Goal: Task Accomplishment & Management: Use online tool/utility

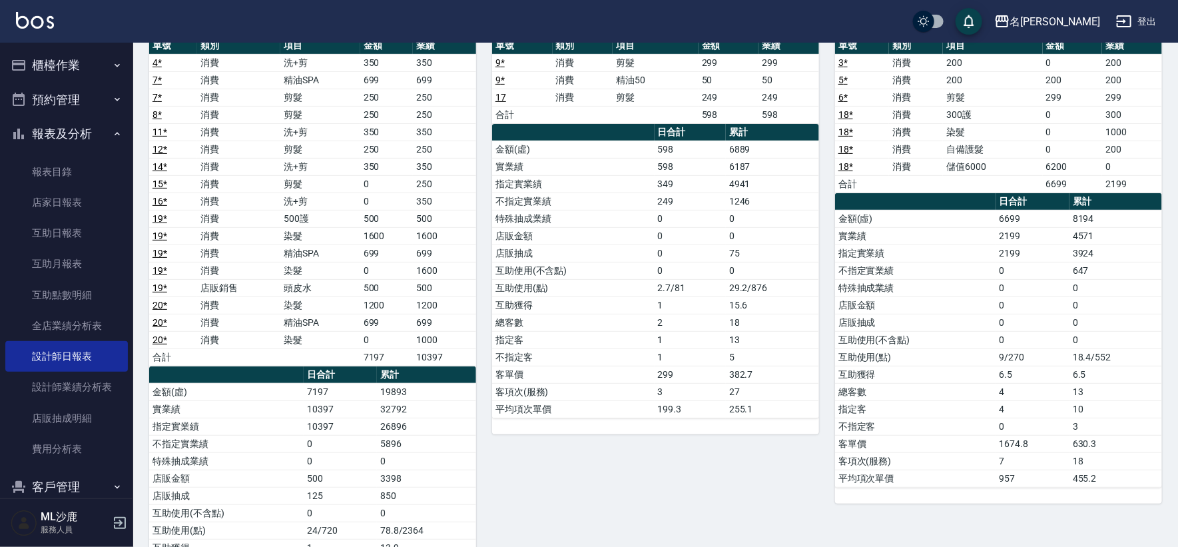
scroll to position [148, 0]
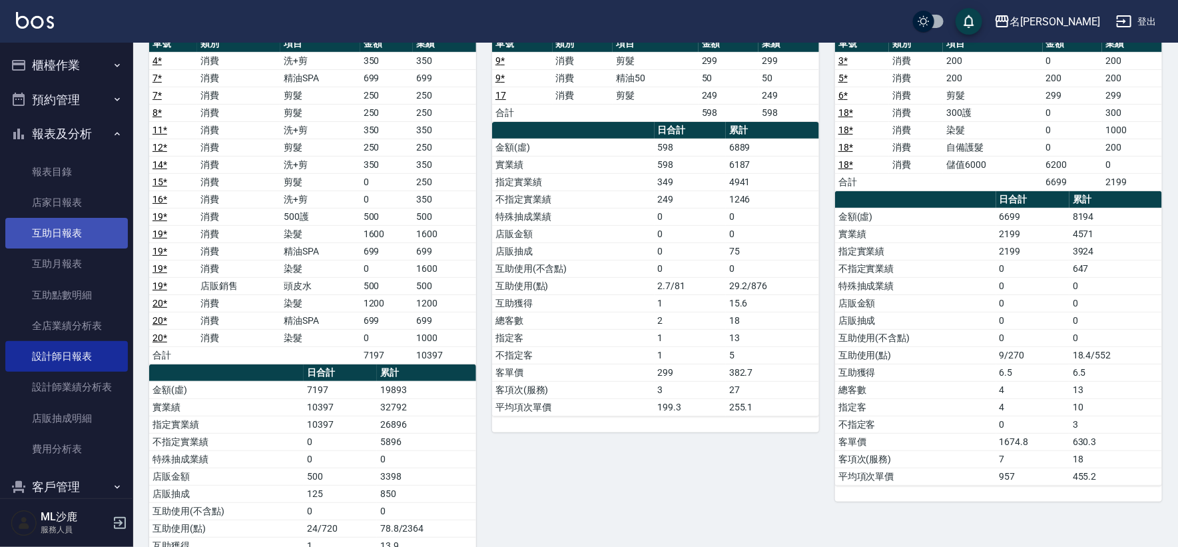
click at [65, 236] on link "互助日報表" at bounding box center [66, 233] width 123 height 31
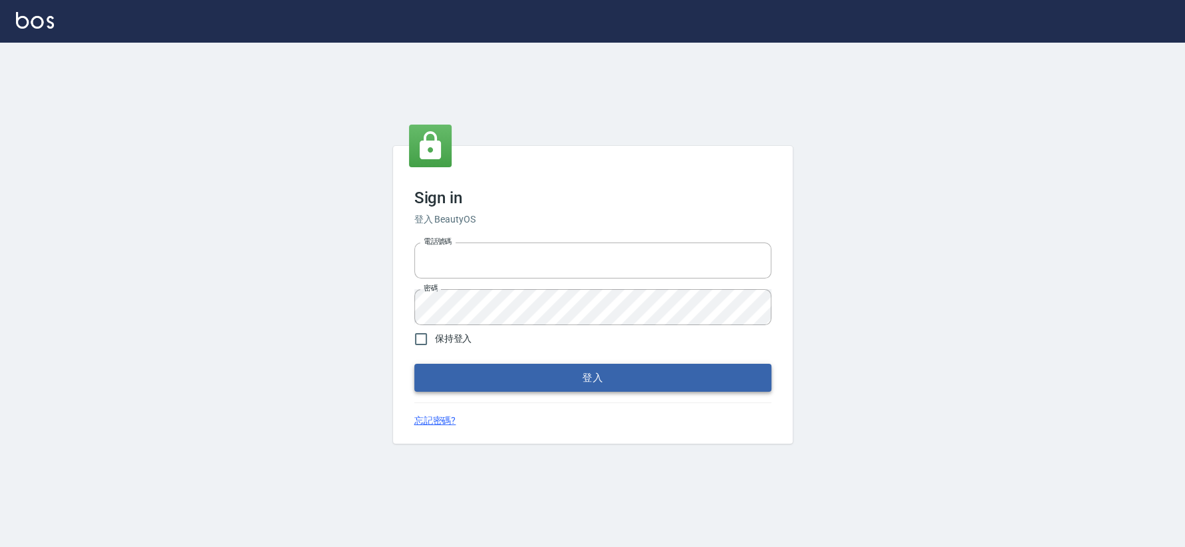
type input "0426653545"
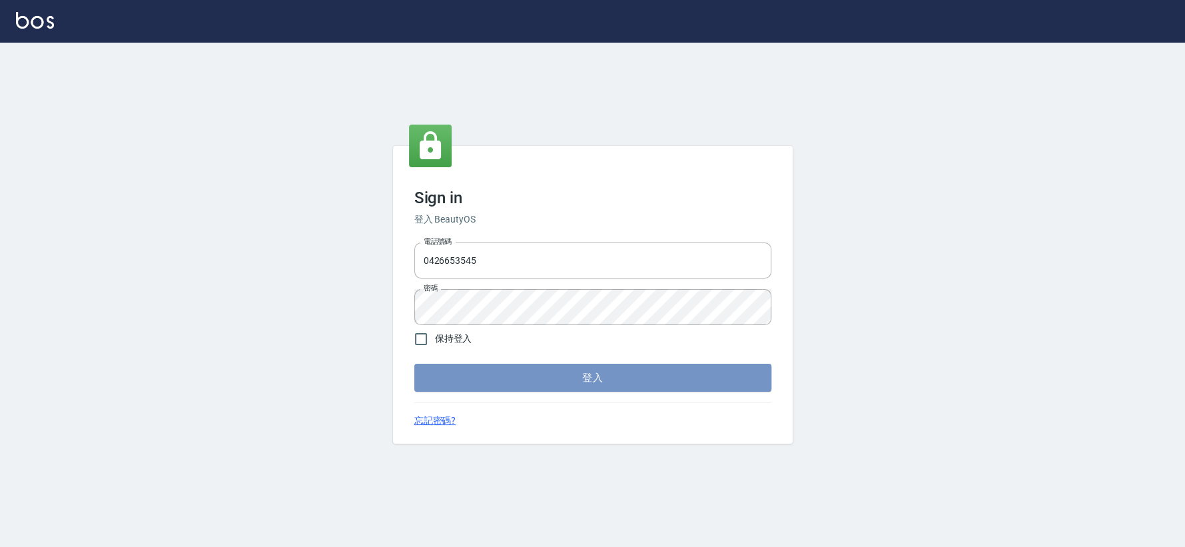
click at [479, 382] on button "登入" at bounding box center [592, 378] width 357 height 28
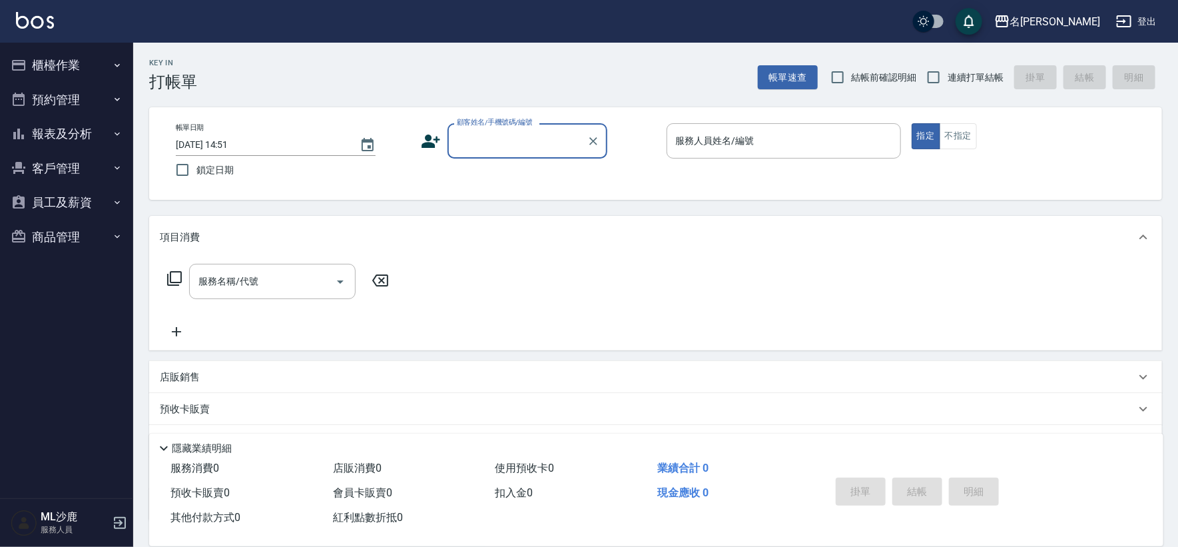
click at [75, 133] on button "報表及分析" at bounding box center [66, 134] width 123 height 35
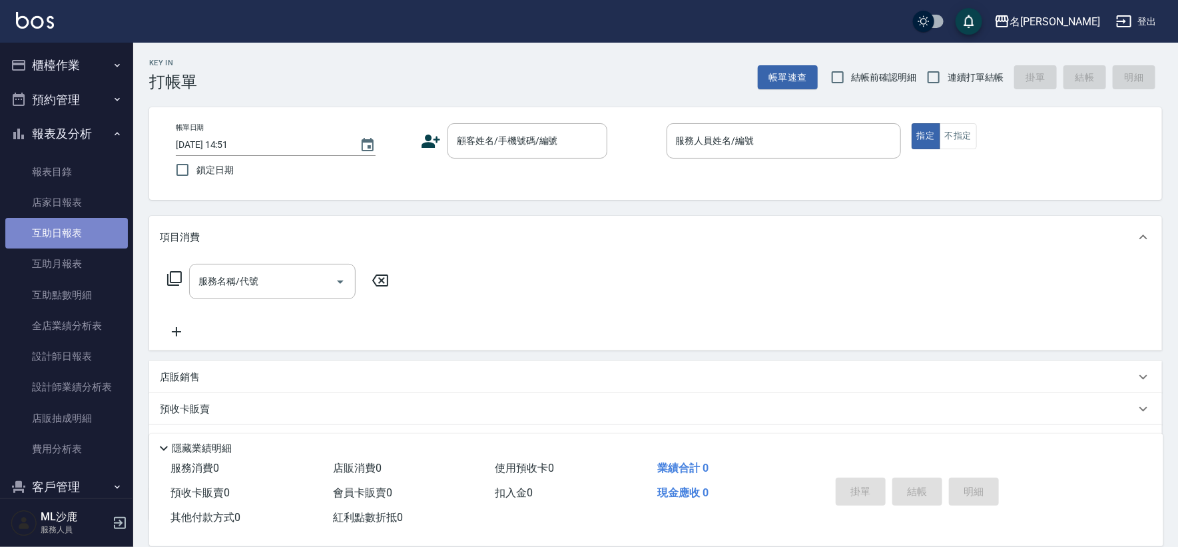
click at [79, 231] on link "互助日報表" at bounding box center [66, 233] width 123 height 31
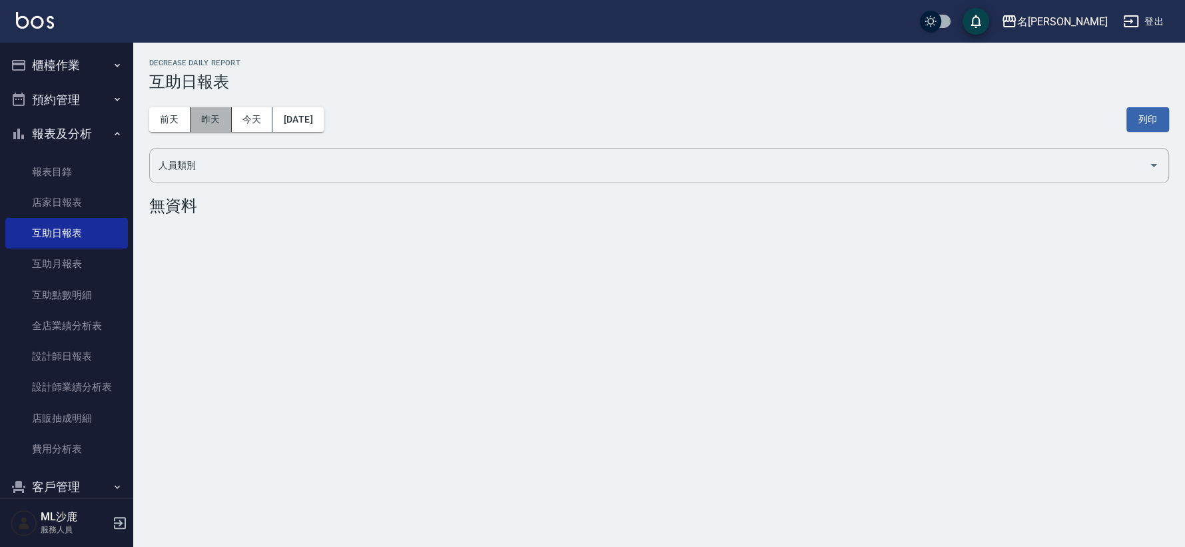
click at [212, 126] on button "昨天" at bounding box center [211, 119] width 41 height 25
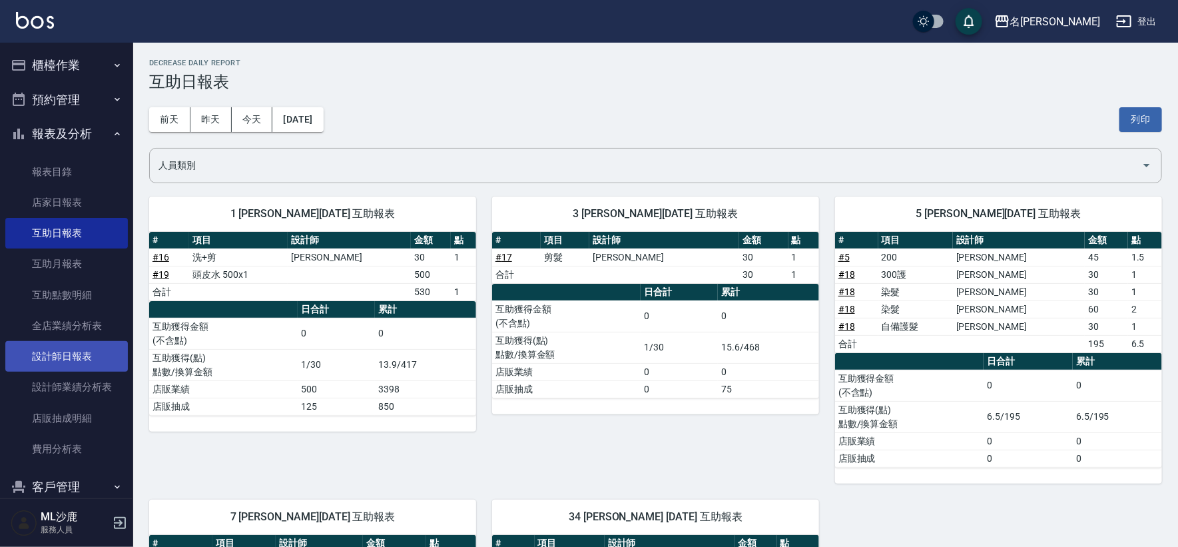
click at [72, 348] on link "設計師日報表" at bounding box center [66, 356] width 123 height 31
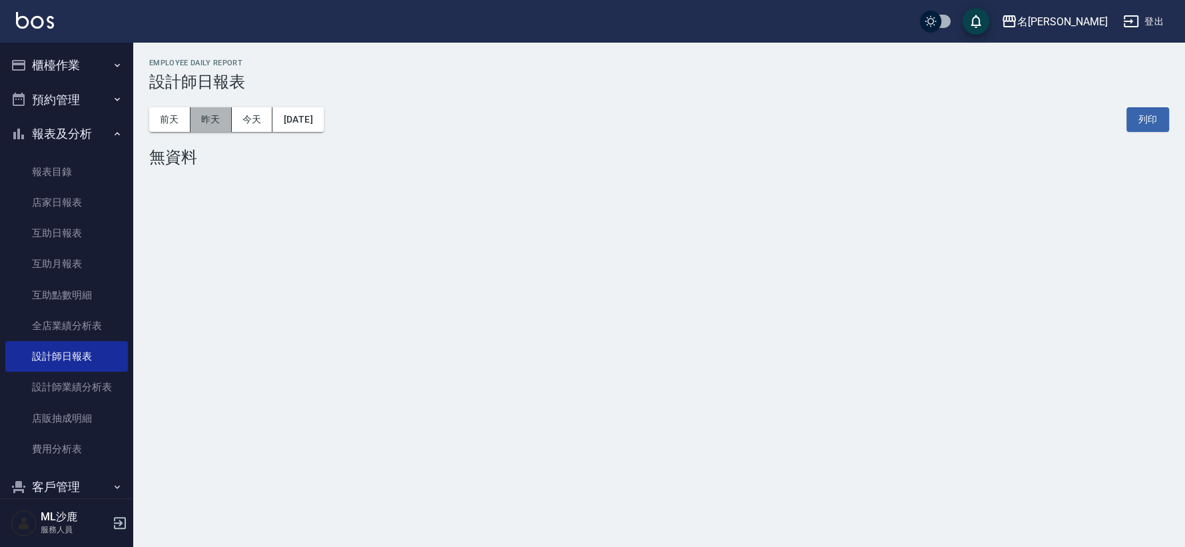
click at [204, 128] on button "昨天" at bounding box center [211, 119] width 41 height 25
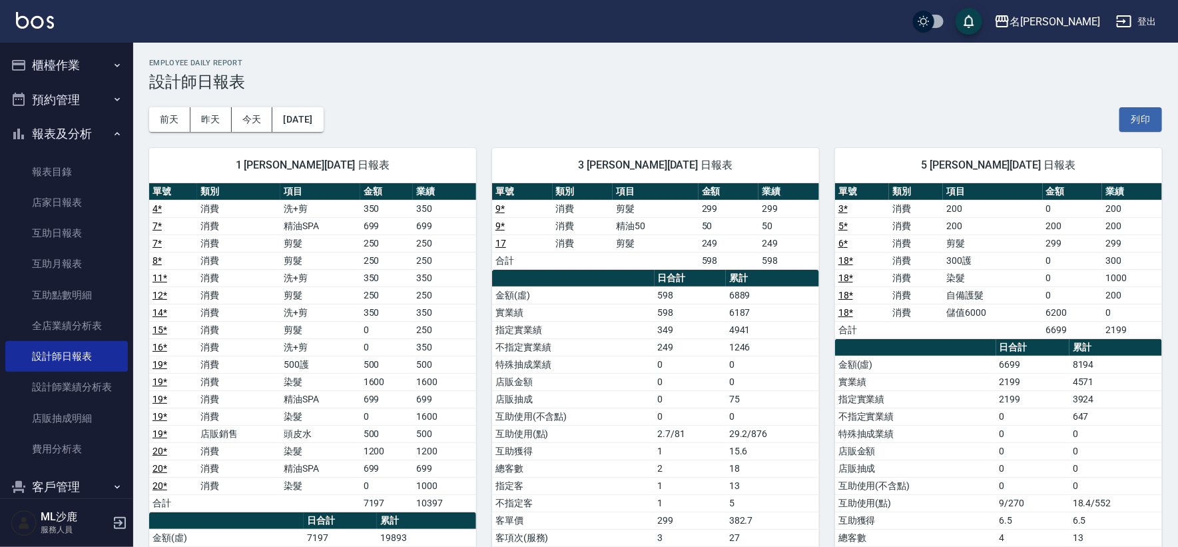
click at [73, 93] on button "預約管理" at bounding box center [66, 100] width 123 height 35
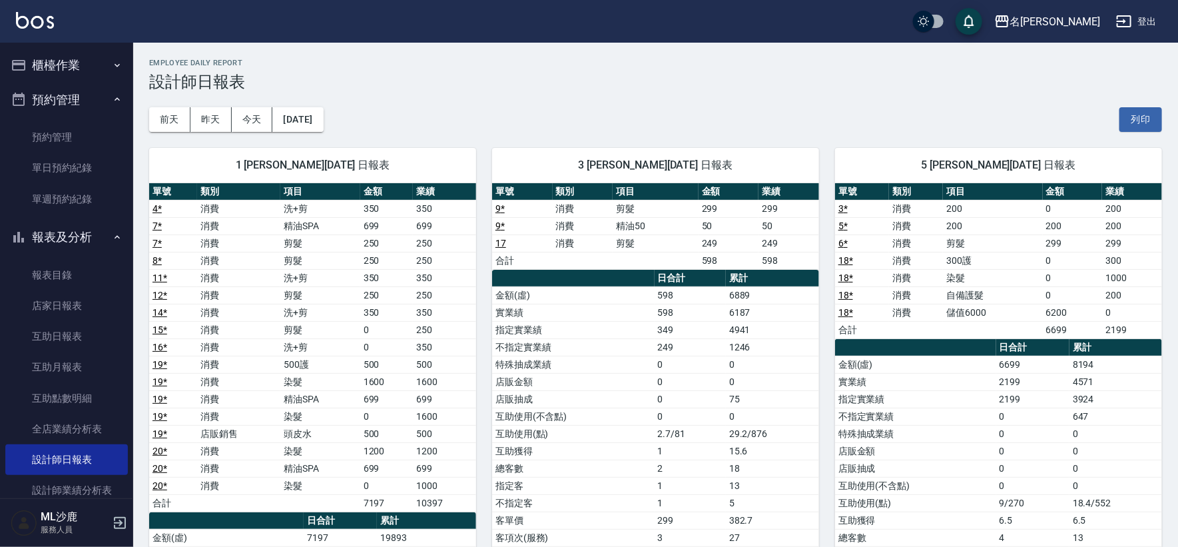
click at [91, 70] on button "櫃檯作業" at bounding box center [66, 65] width 123 height 35
click at [95, 76] on button "櫃檯作業" at bounding box center [66, 65] width 123 height 35
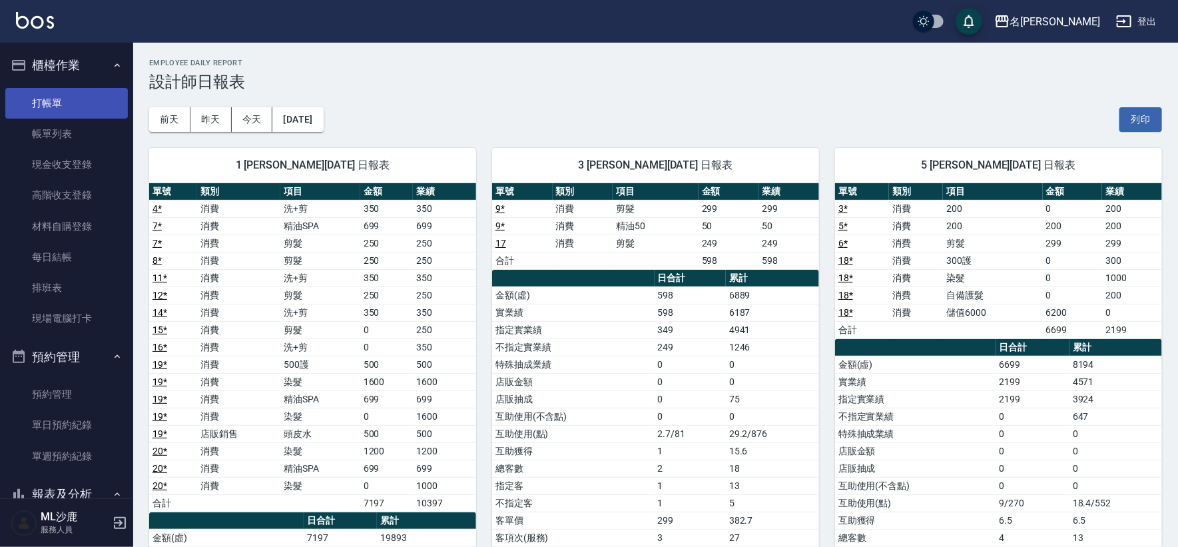
click at [84, 96] on link "打帳單" at bounding box center [66, 103] width 123 height 31
